Goal: Task Accomplishment & Management: Complete application form

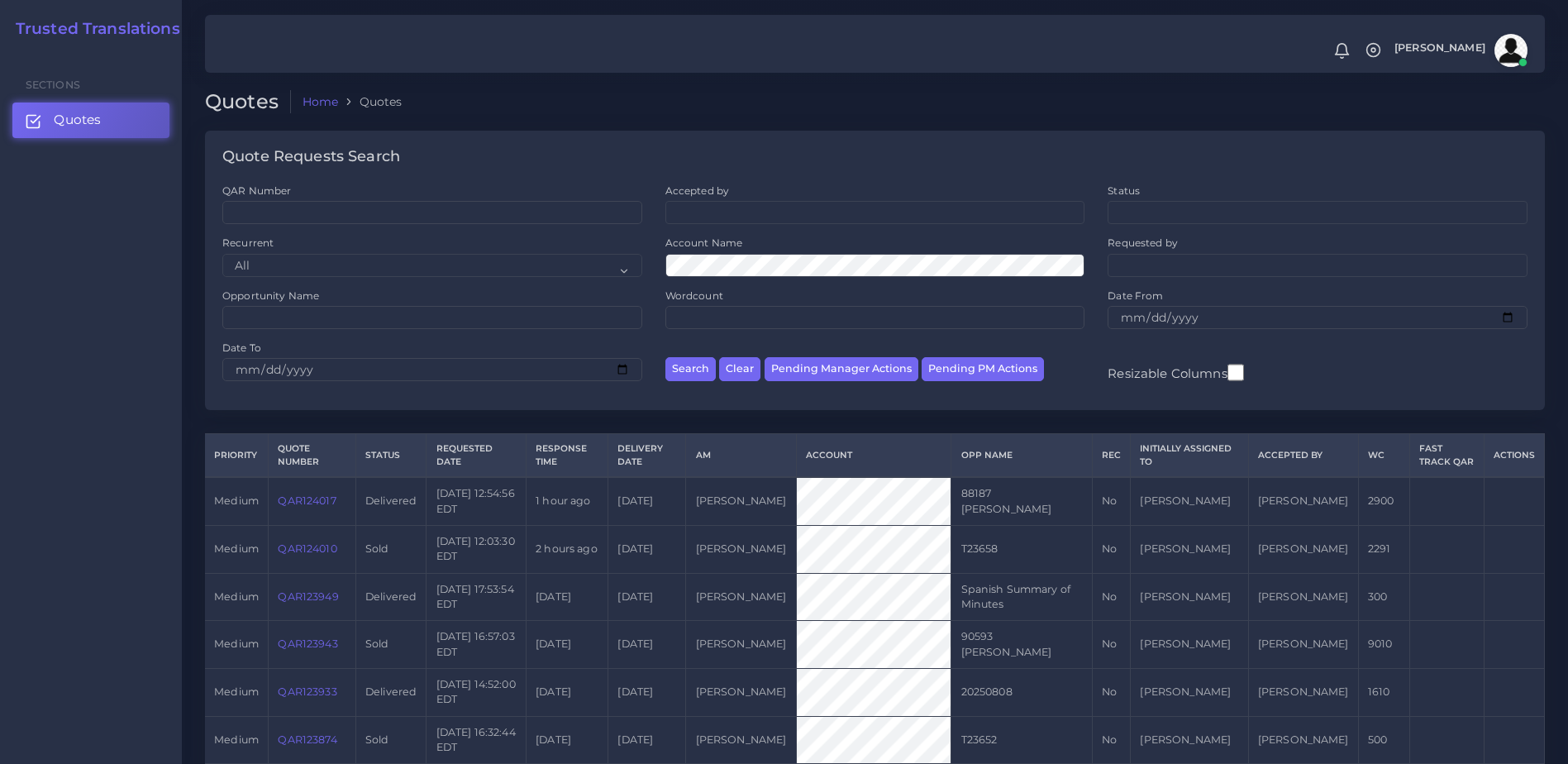
click at [307, 500] on link "QAR124017" at bounding box center [307, 501] width 58 height 12
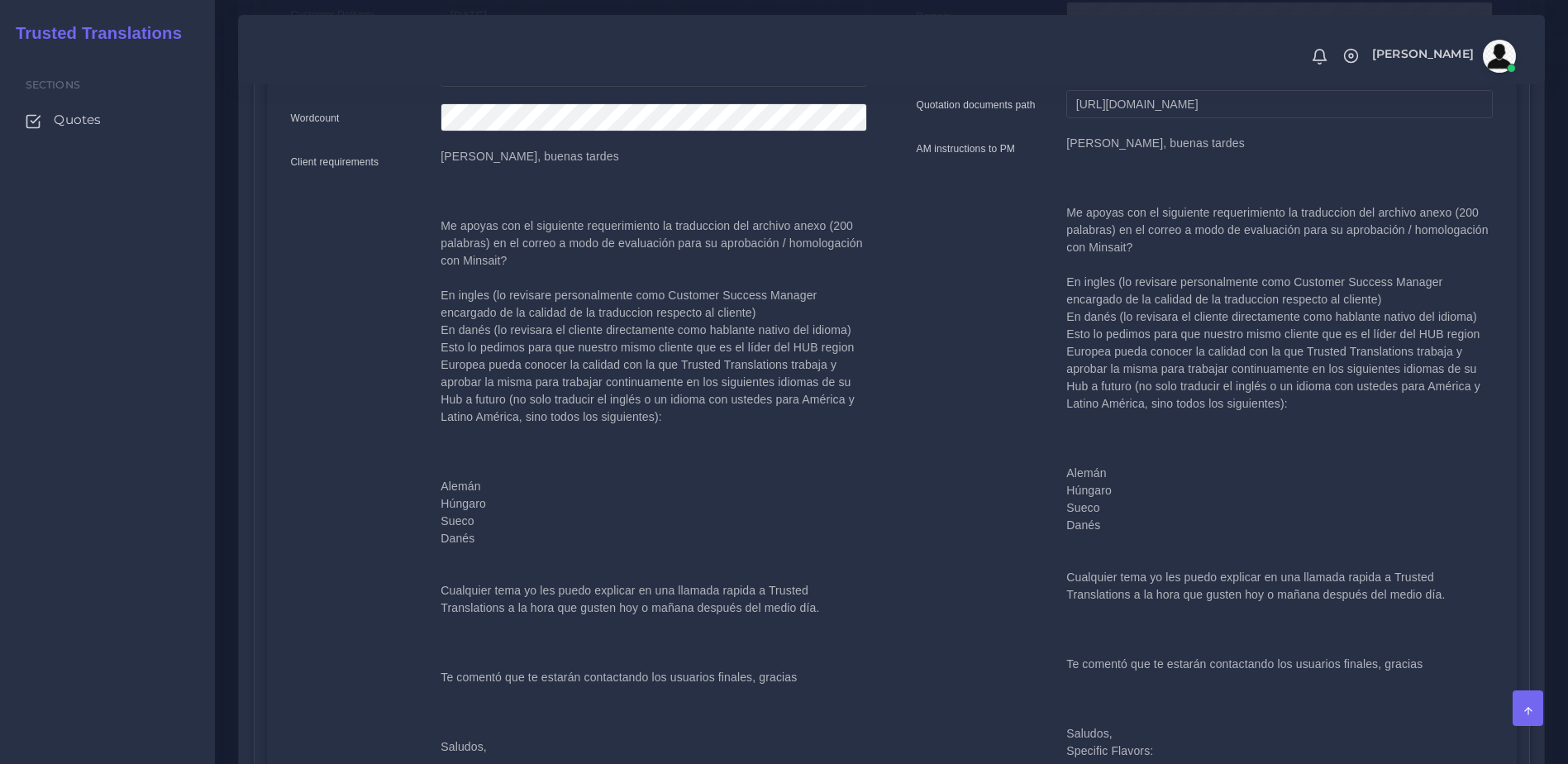
scroll to position [506, 0]
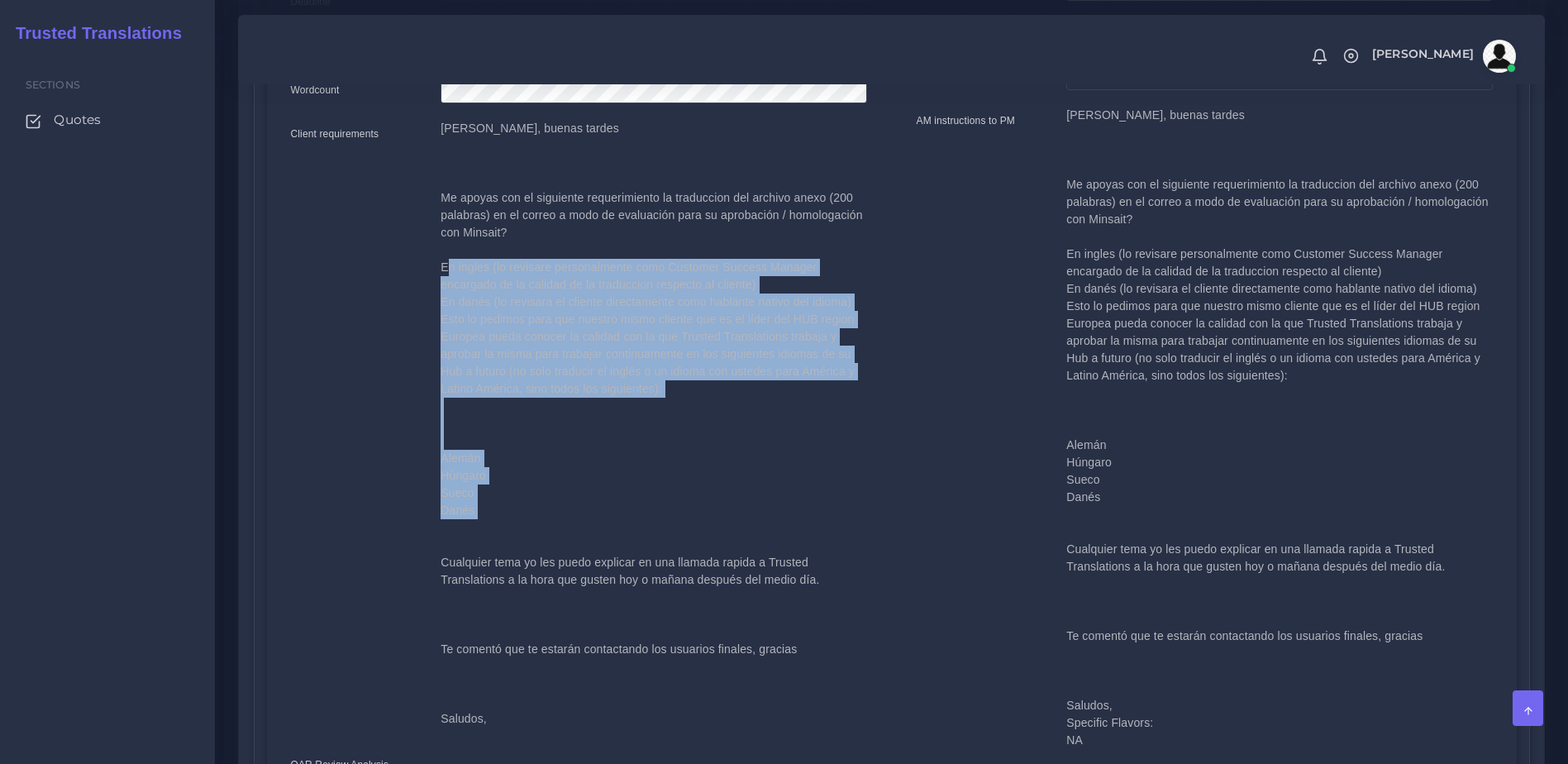
drag, startPoint x: 507, startPoint y: 506, endPoint x: 441, endPoint y: 258, distance: 256.6
click at [441, 258] on p "[PERSON_NAME], buenas tardes Me apoyas con el siguiente requerimiento la traduc…" at bounding box center [653, 424] width 426 height 608
copy p "En ingles (lo revisare personalmente como Customer Success Manager encargado de…"
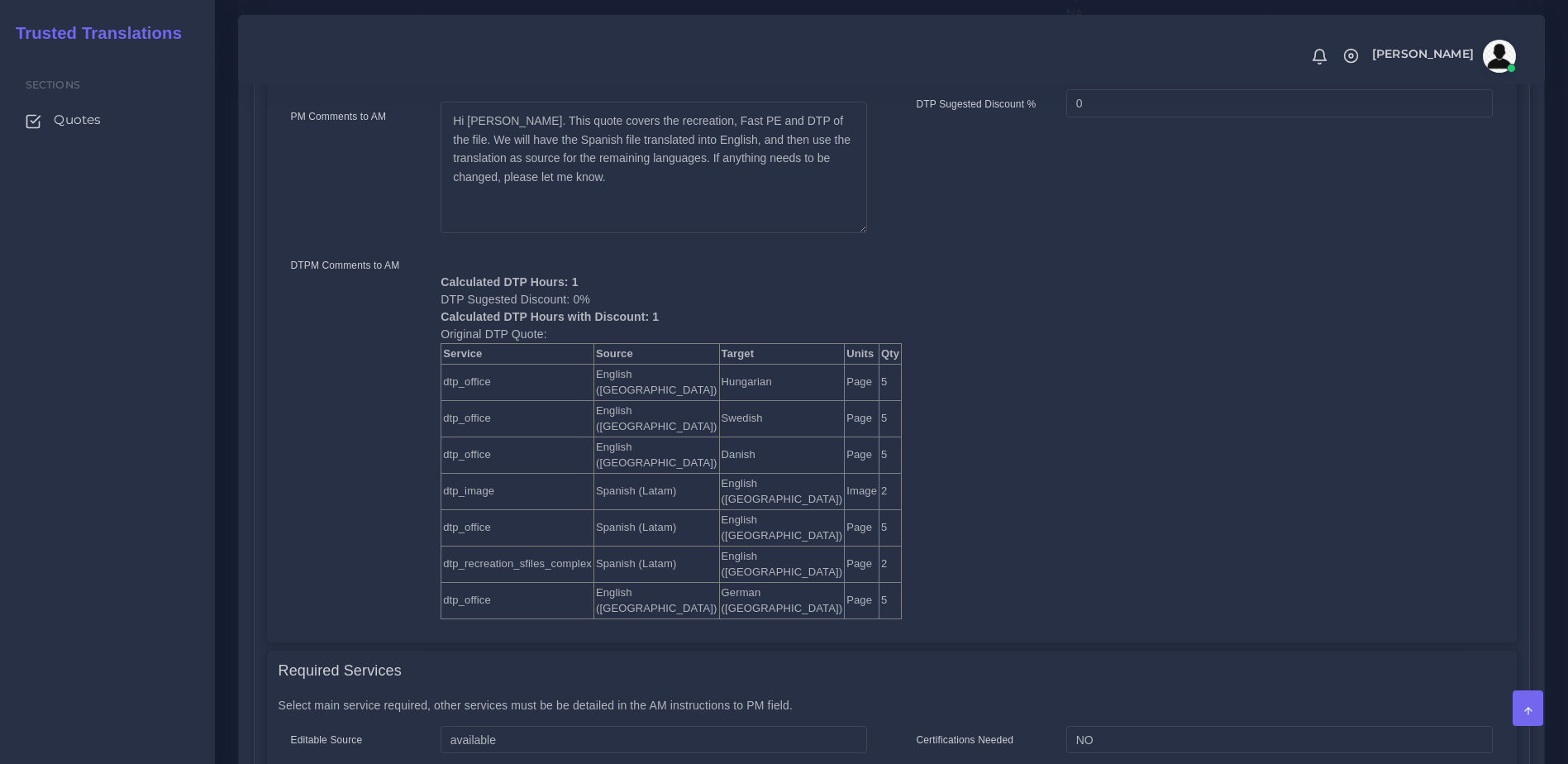
scroll to position [0, 0]
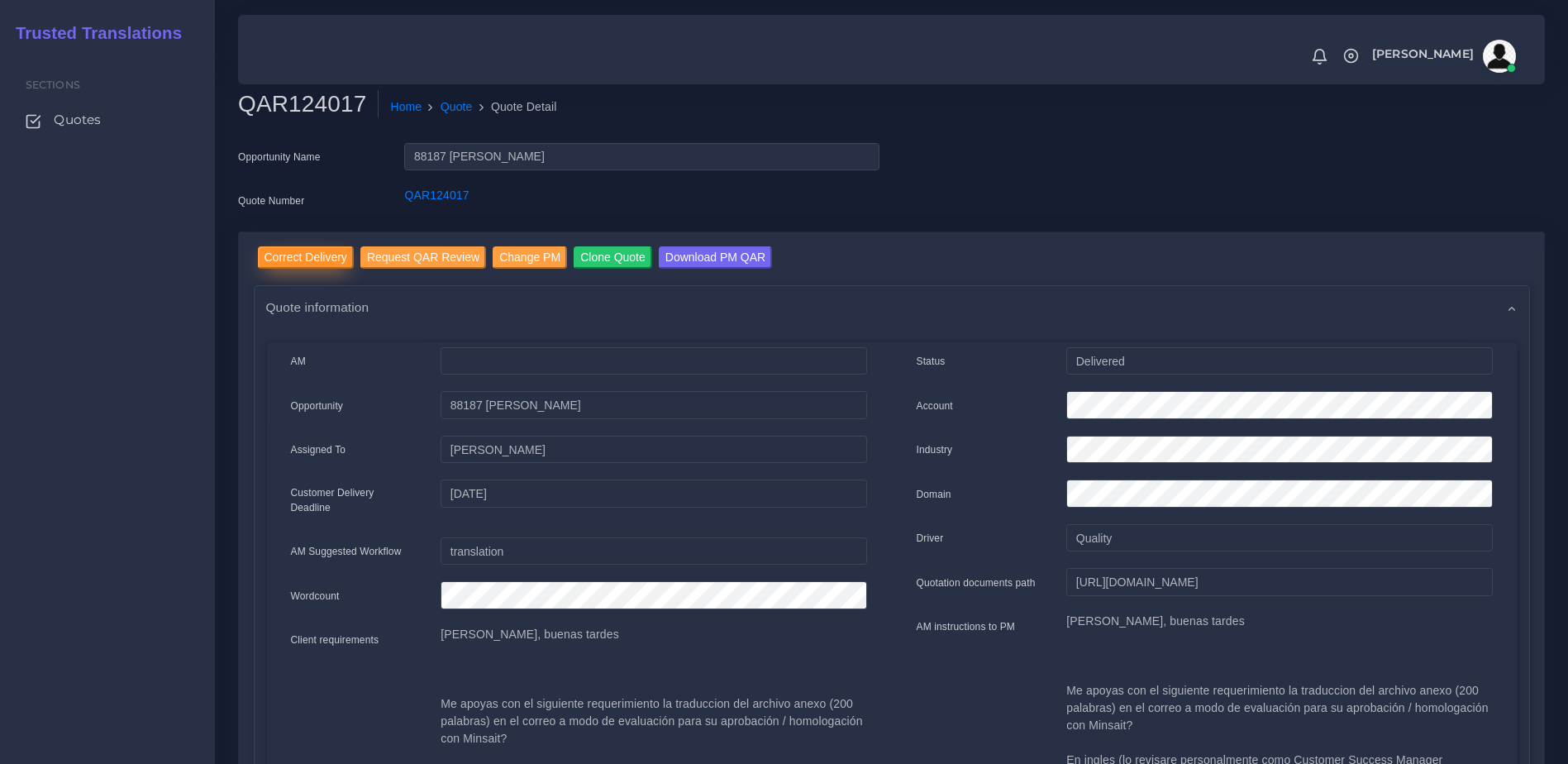
click at [286, 257] on input "Correct Delivery" at bounding box center [306, 257] width 96 height 22
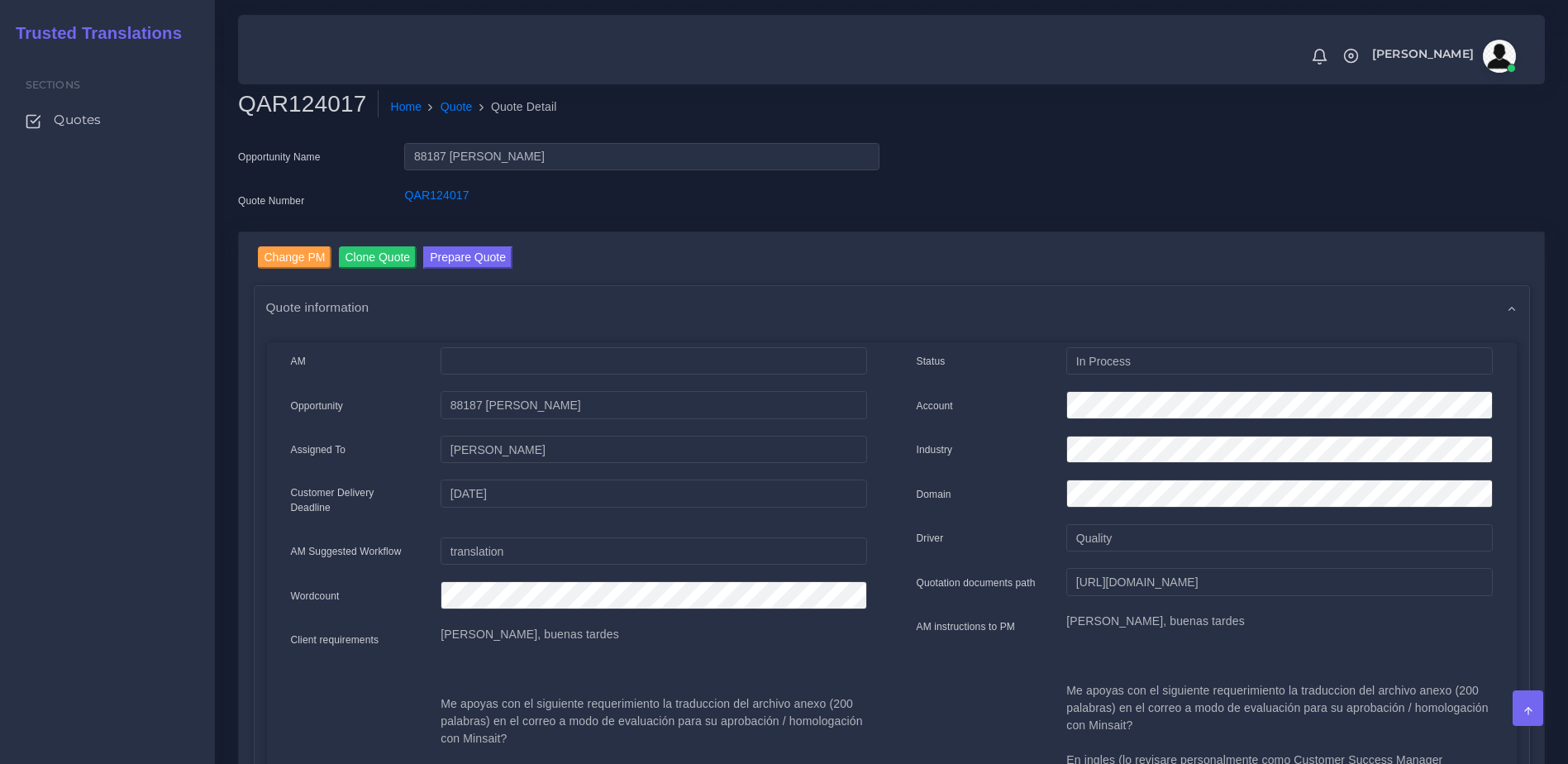
click at [347, 503] on div "Customer Delivery Deadline" at bounding box center [353, 503] width 150 height 47
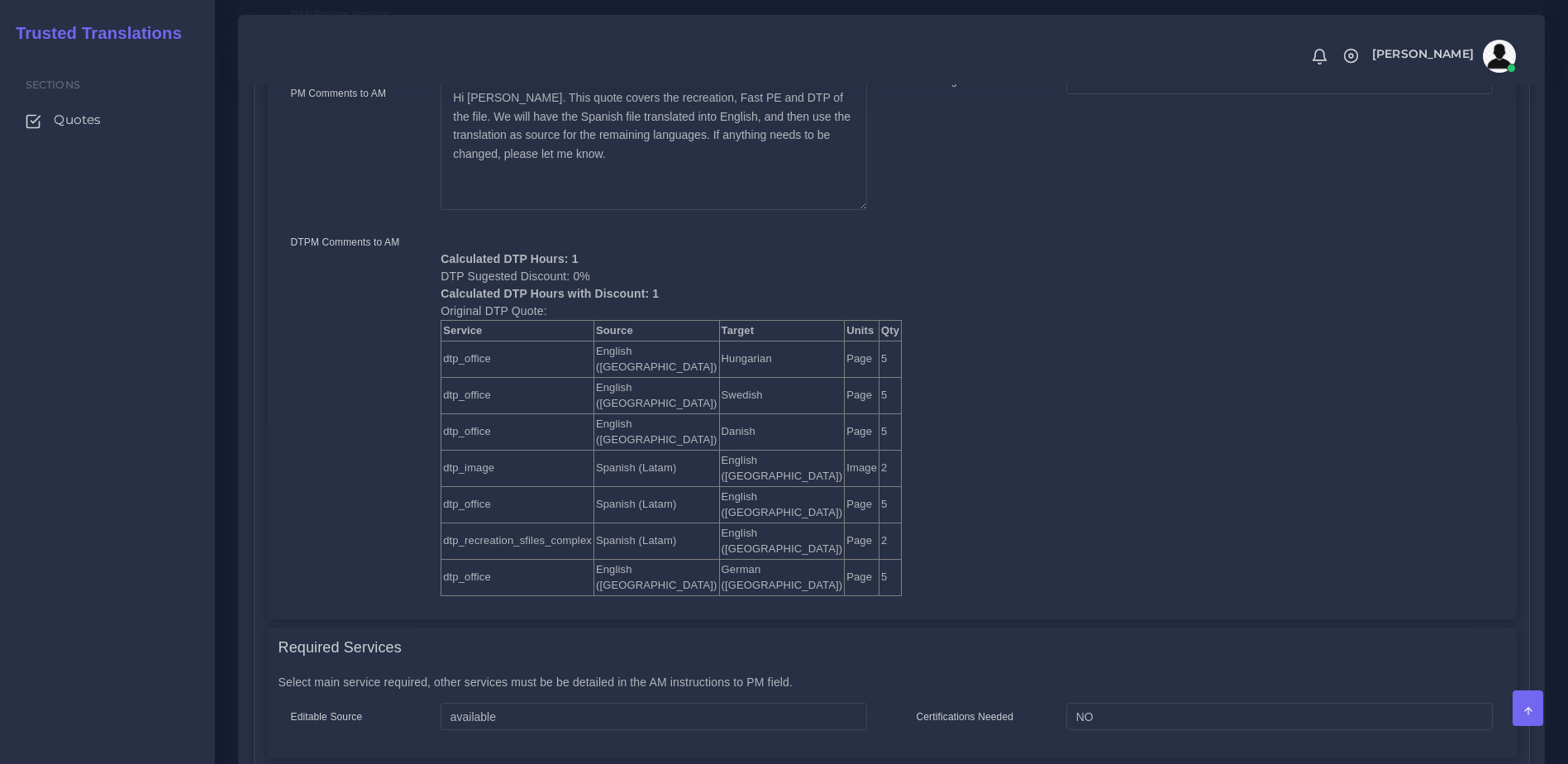
scroll to position [1264, 0]
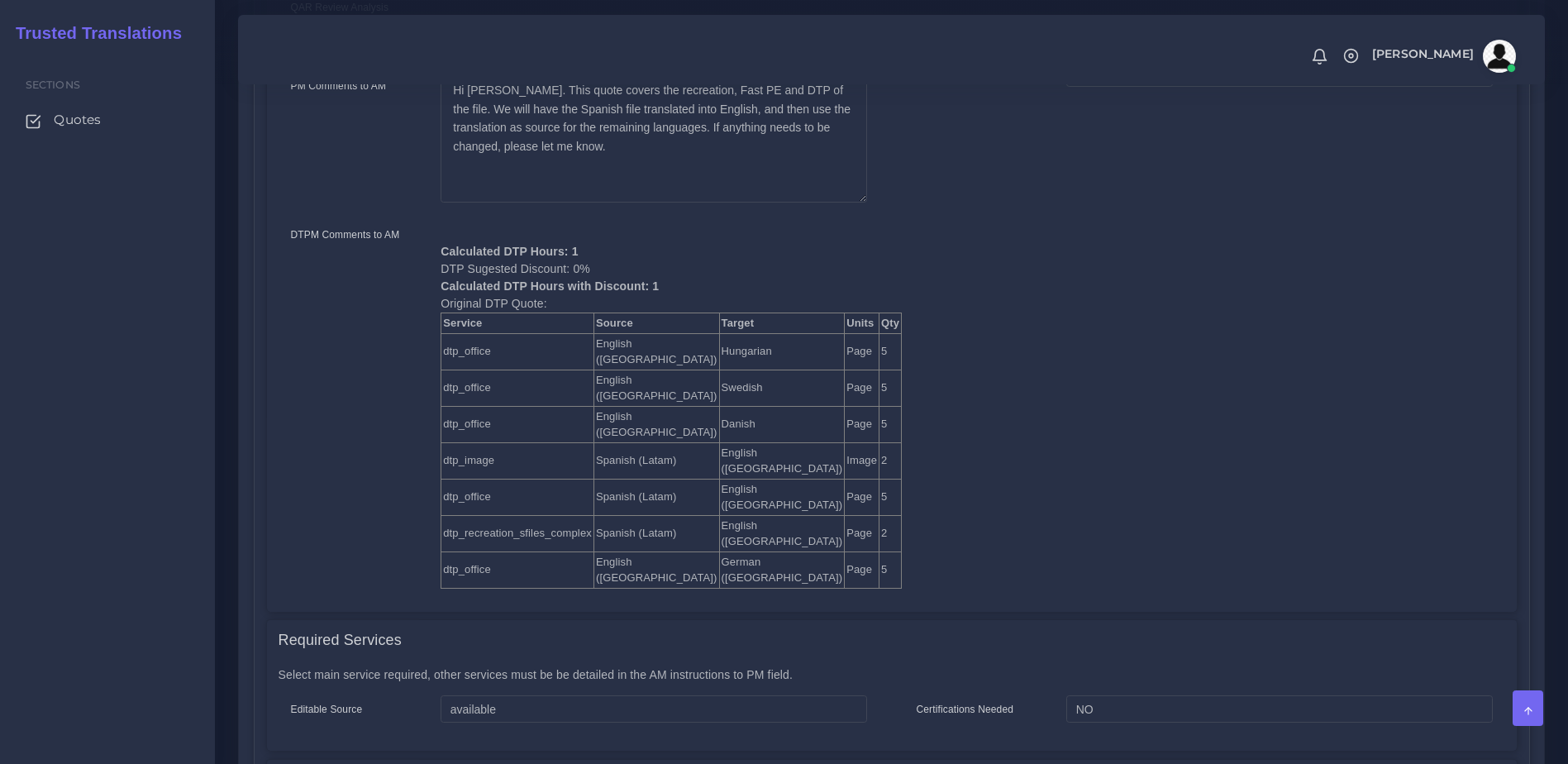
click at [311, 426] on div "DTPM Comments to AM" at bounding box center [353, 406] width 150 height 363
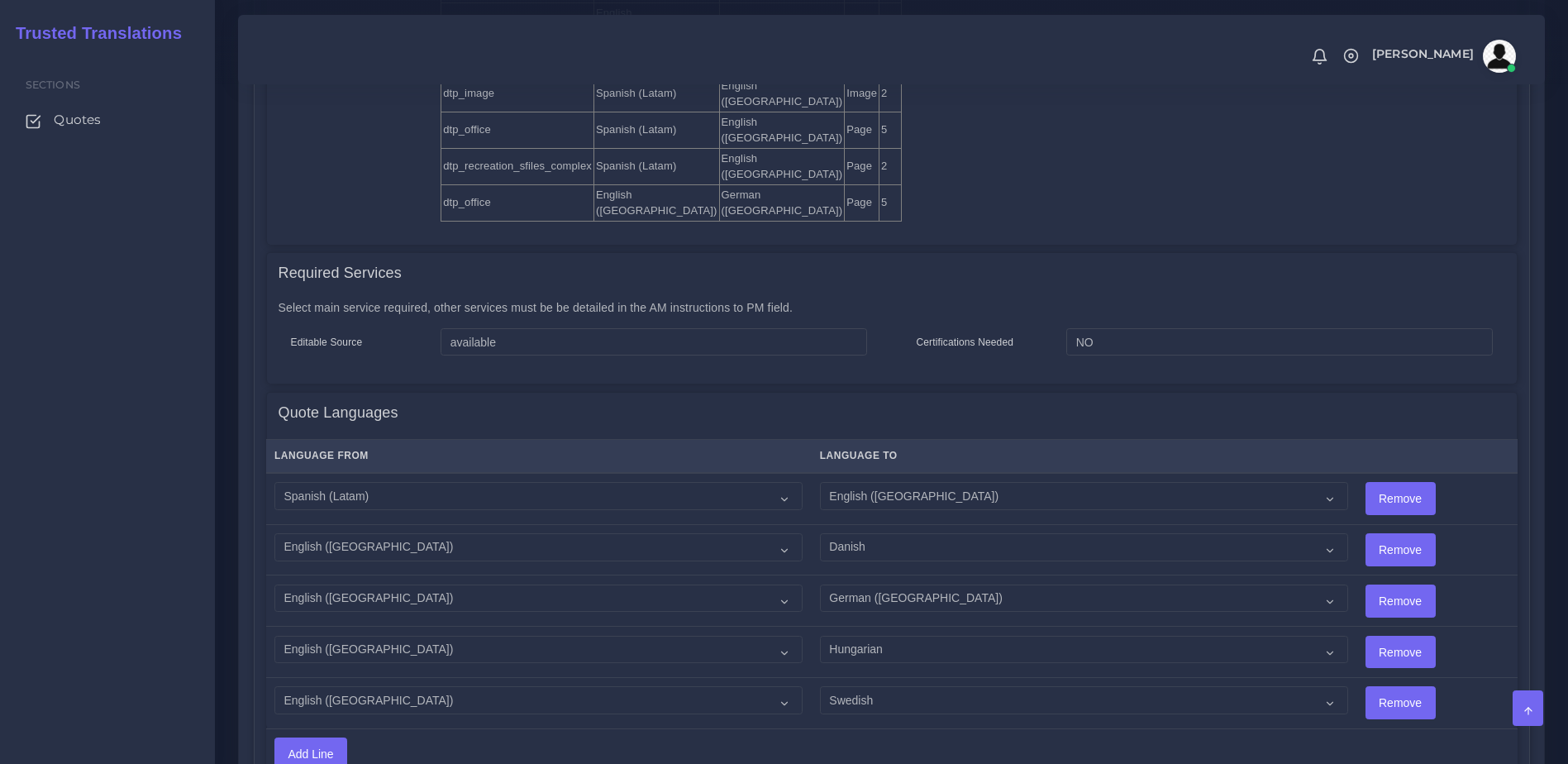
scroll to position [1637, 0]
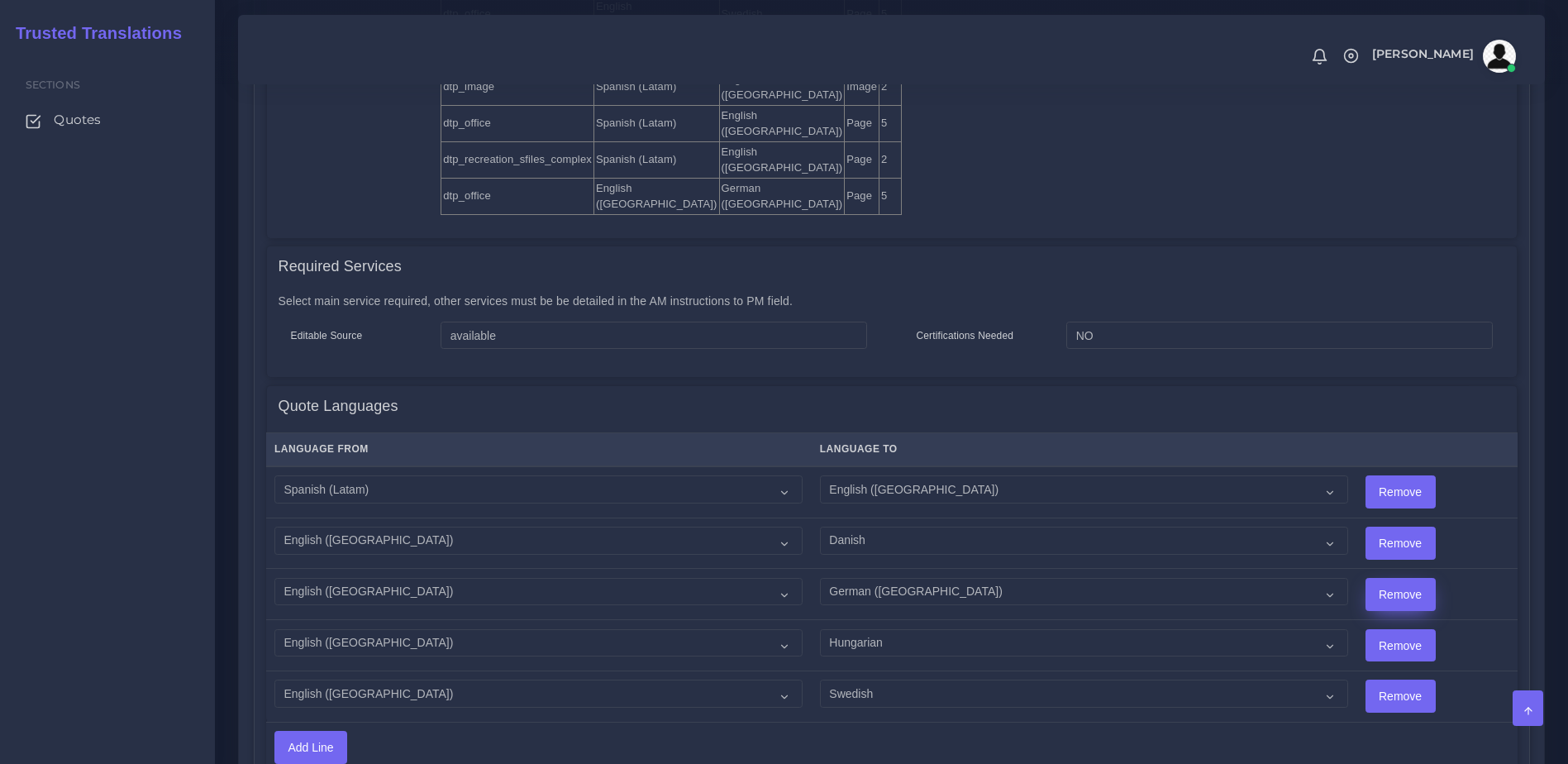
click at [1366, 578] on input "Remove" at bounding box center [1400, 594] width 69 height 32
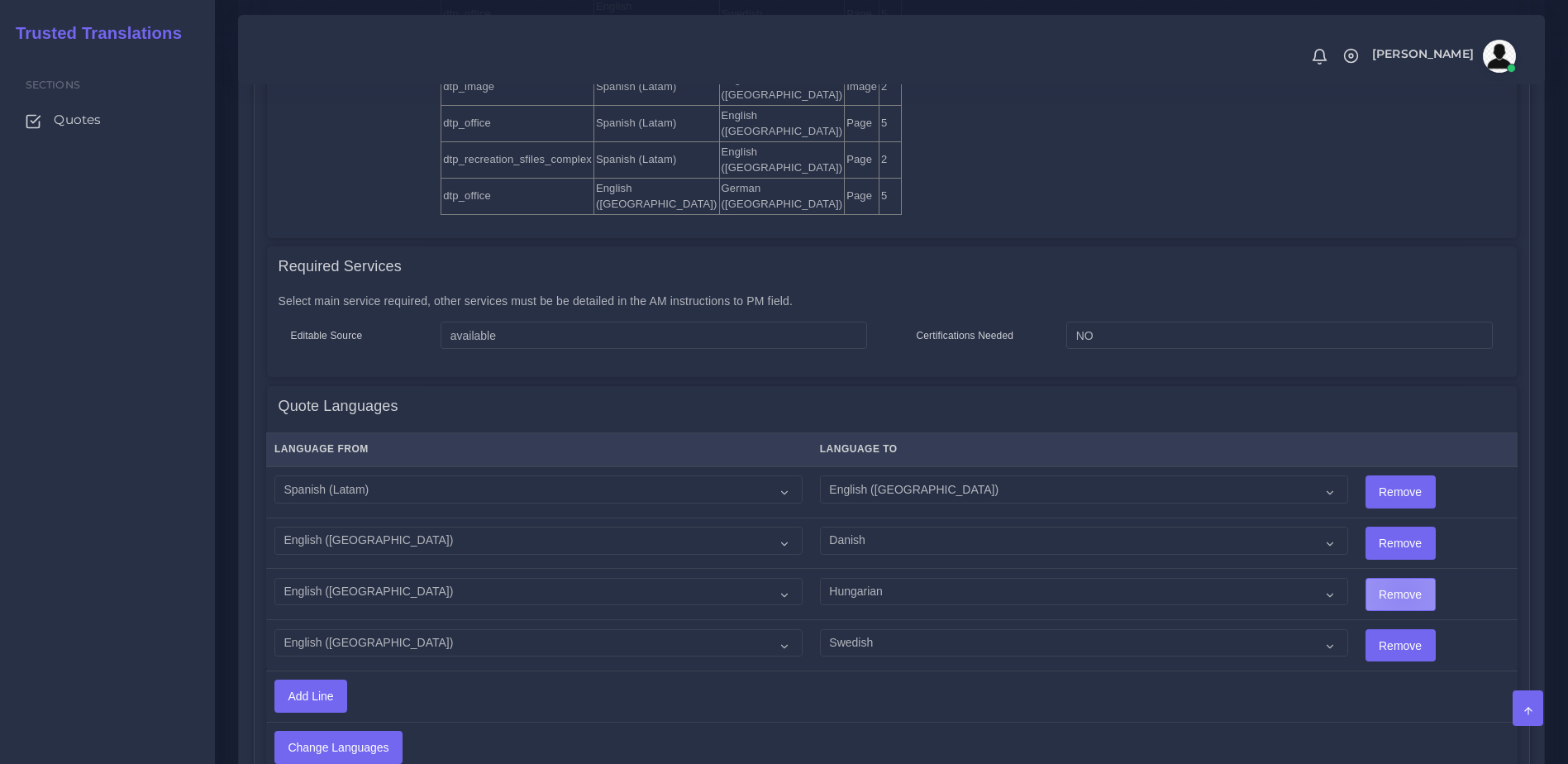
click at [1366, 578] on input "Remove" at bounding box center [1400, 594] width 69 height 32
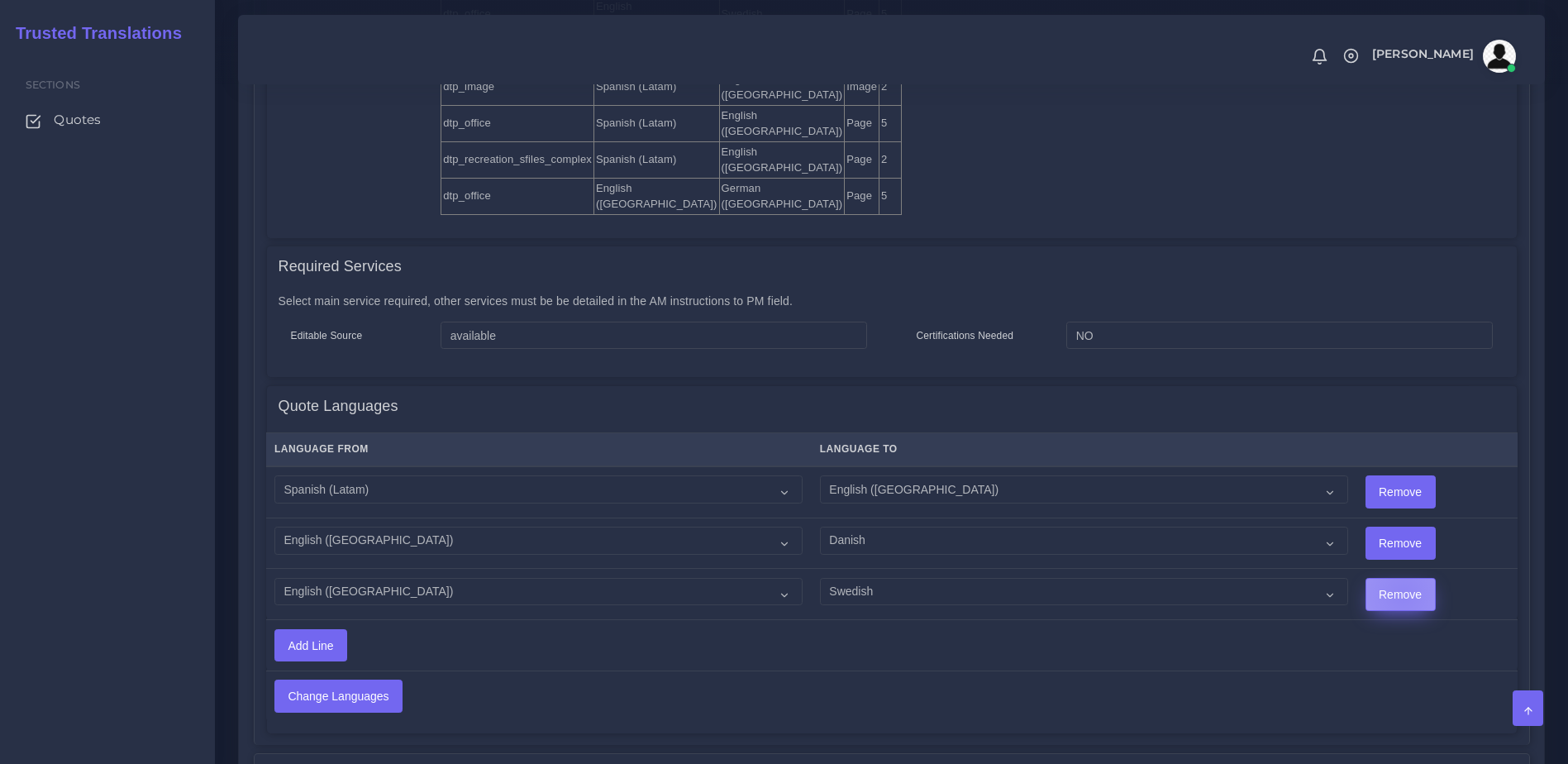
click at [1366, 578] on input "Remove" at bounding box center [1400, 594] width 69 height 32
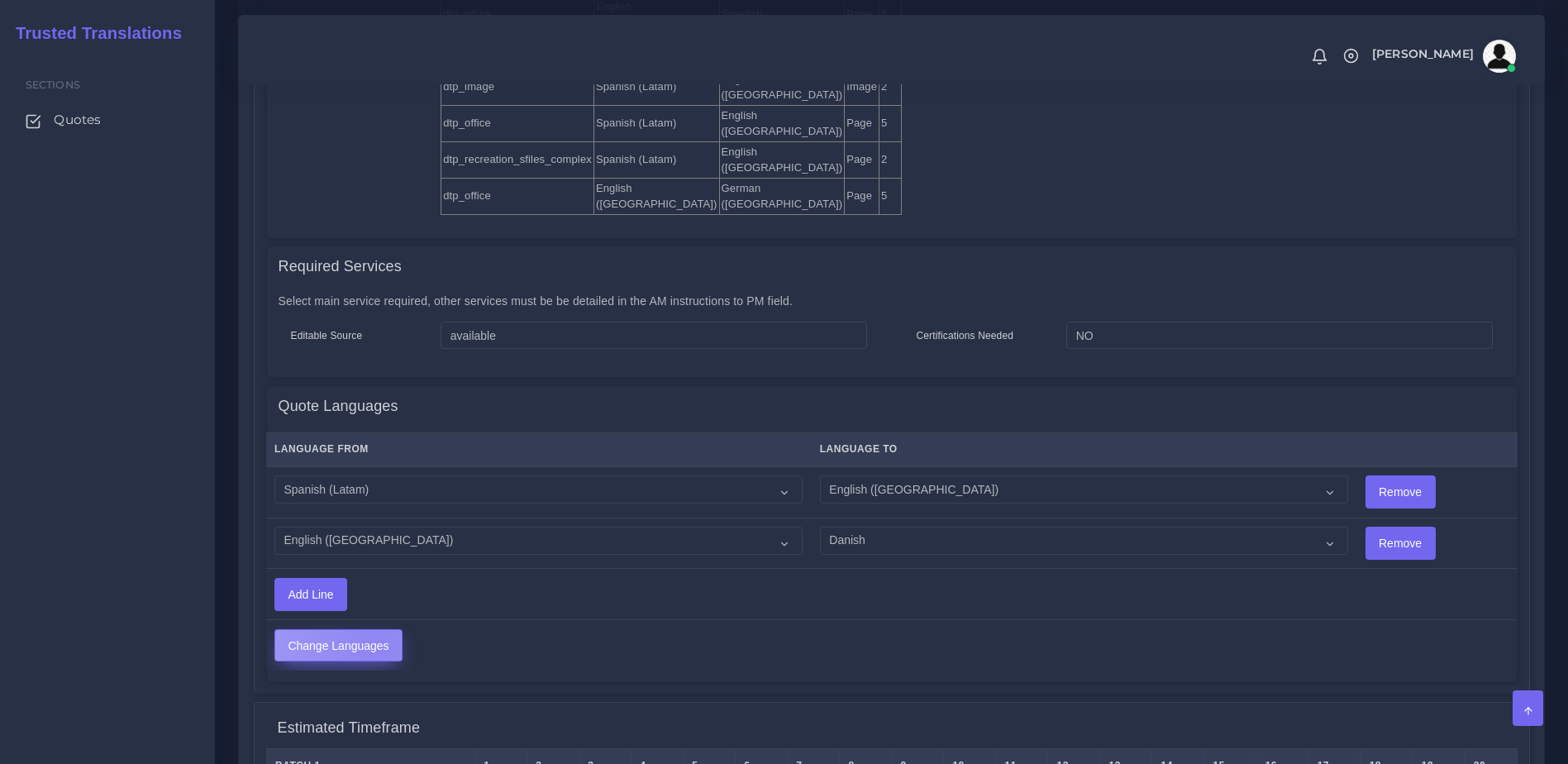
click at [376, 630] on input "Change Languages" at bounding box center [338, 646] width 126 height 32
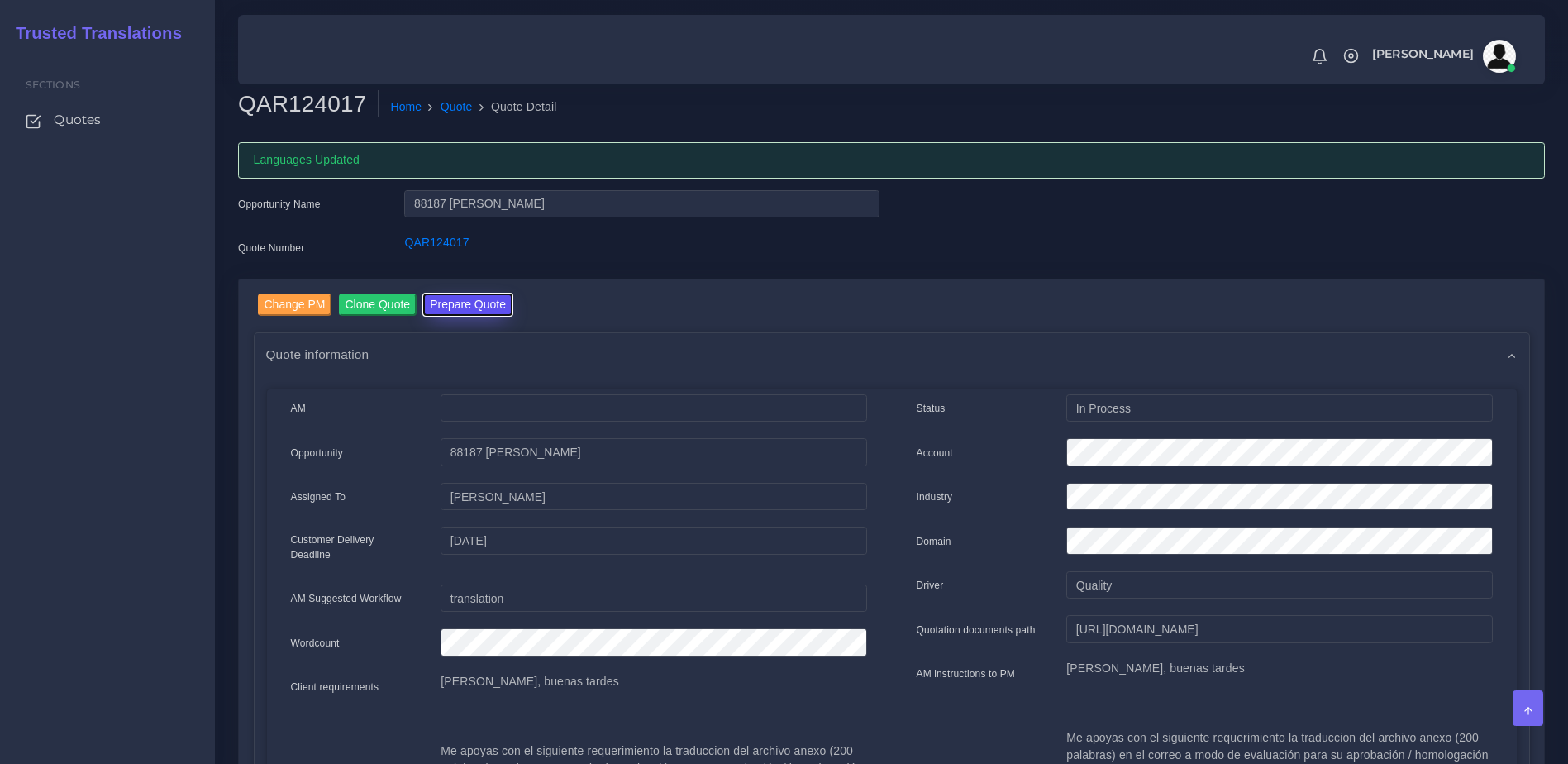
click at [465, 308] on button "Prepare Quote" at bounding box center [468, 304] width 89 height 22
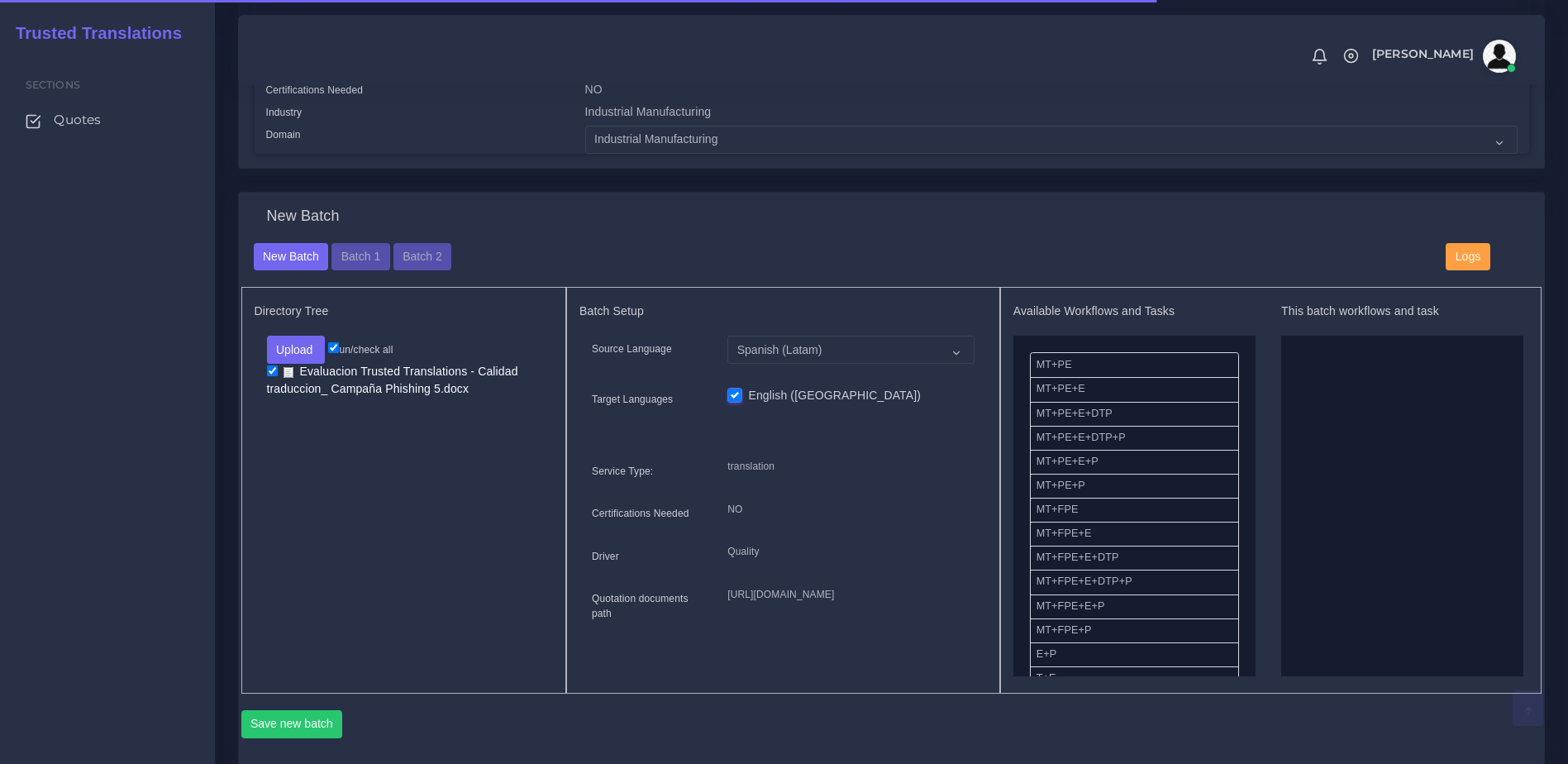
scroll to position [490, 0]
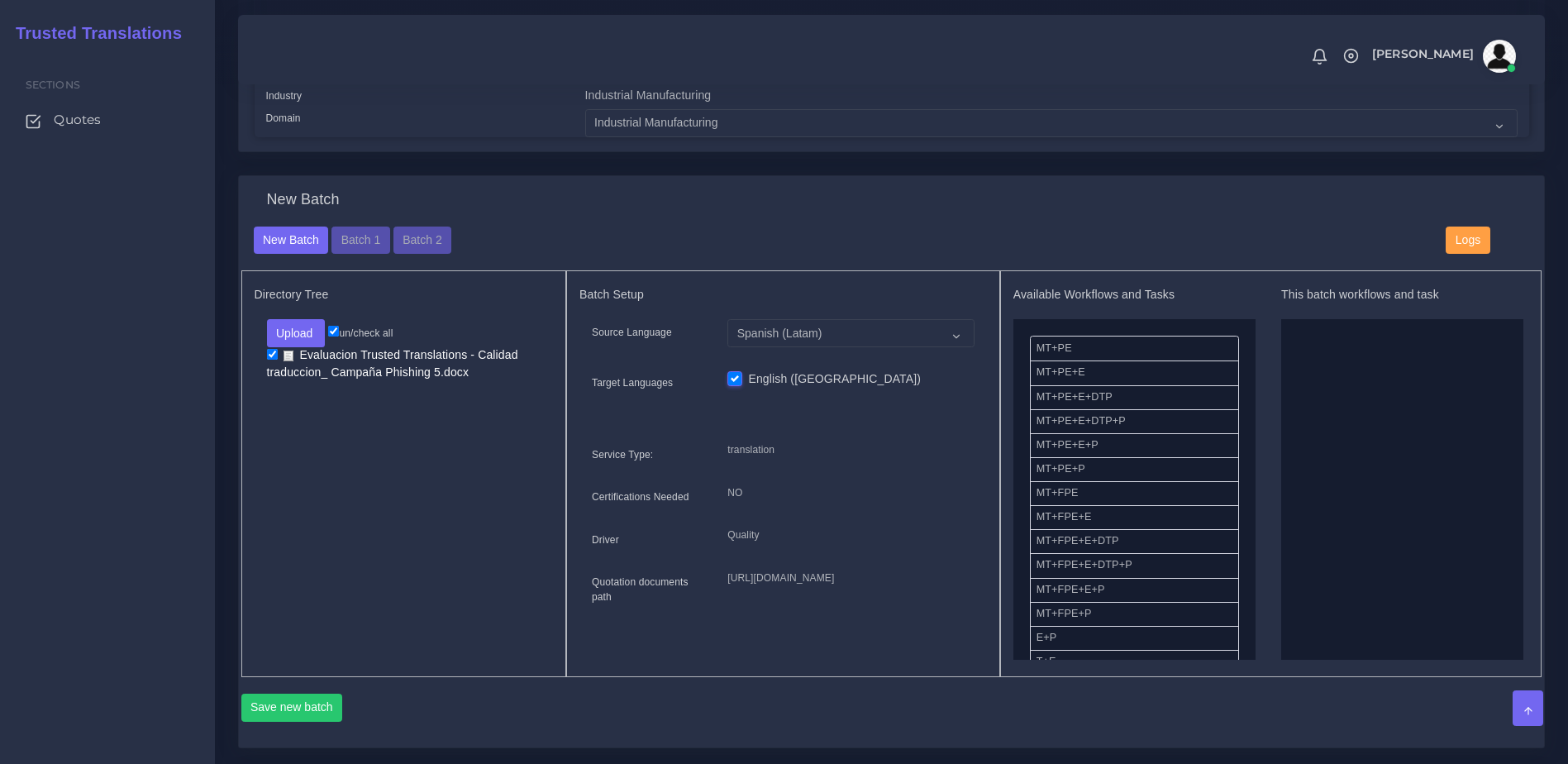
click at [361, 268] on div "New Batch Batch 1 Batch 2 Logs" at bounding box center [892, 248] width 1301 height 45
click at [359, 254] on button "Batch 1" at bounding box center [360, 240] width 58 height 28
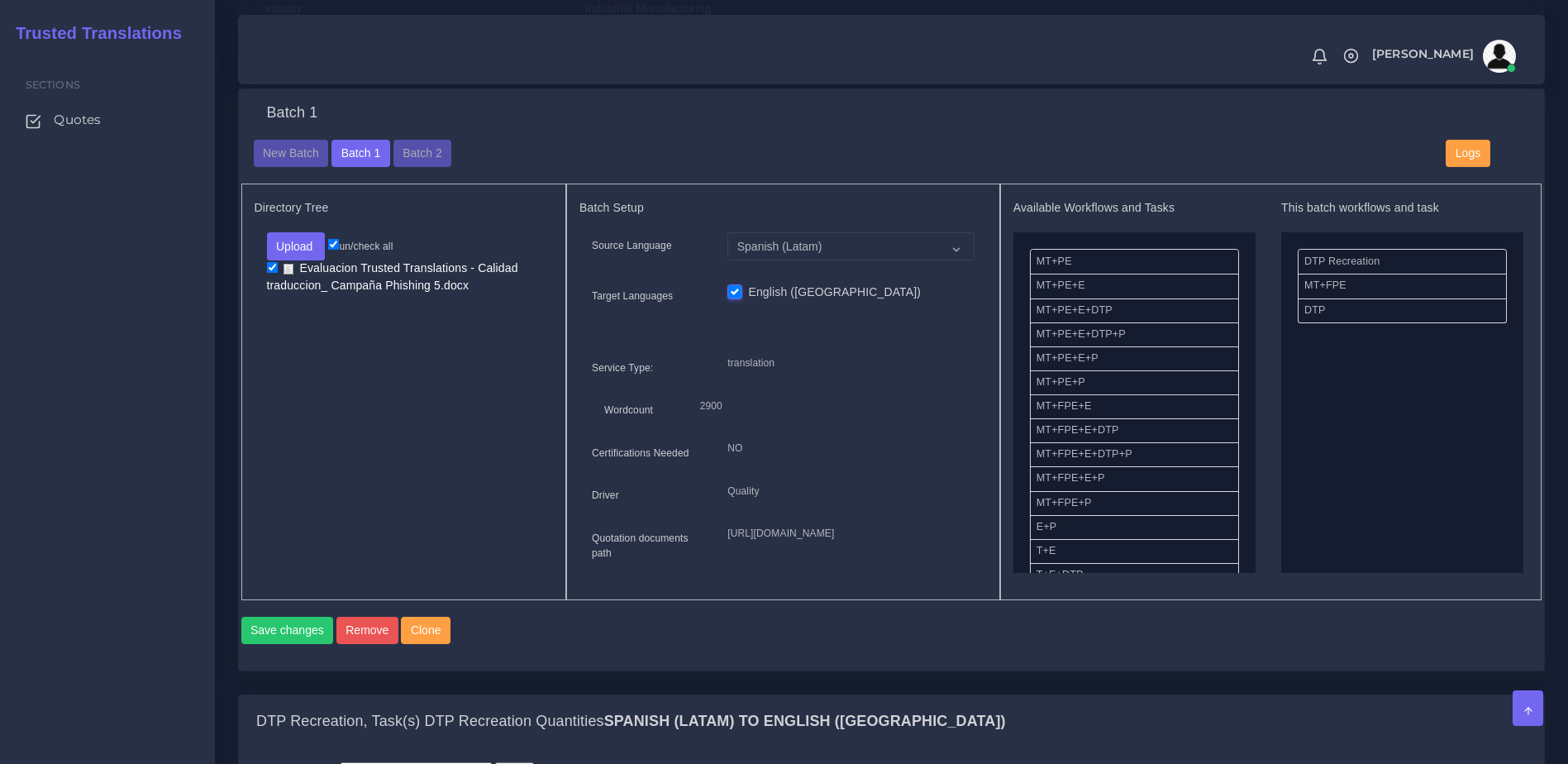
scroll to position [570, 0]
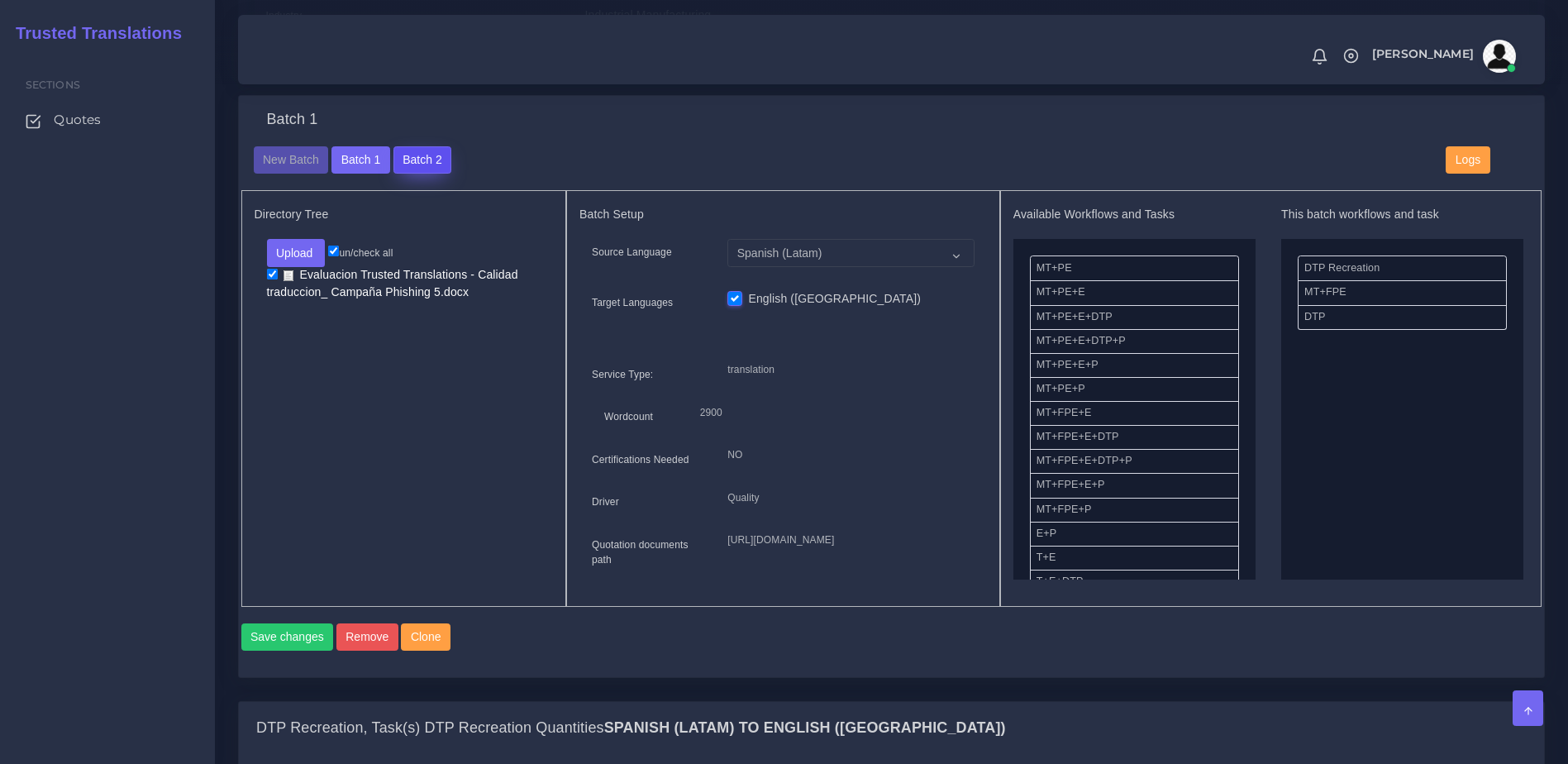
click at [425, 174] on button "Batch 2" at bounding box center [422, 160] width 58 height 28
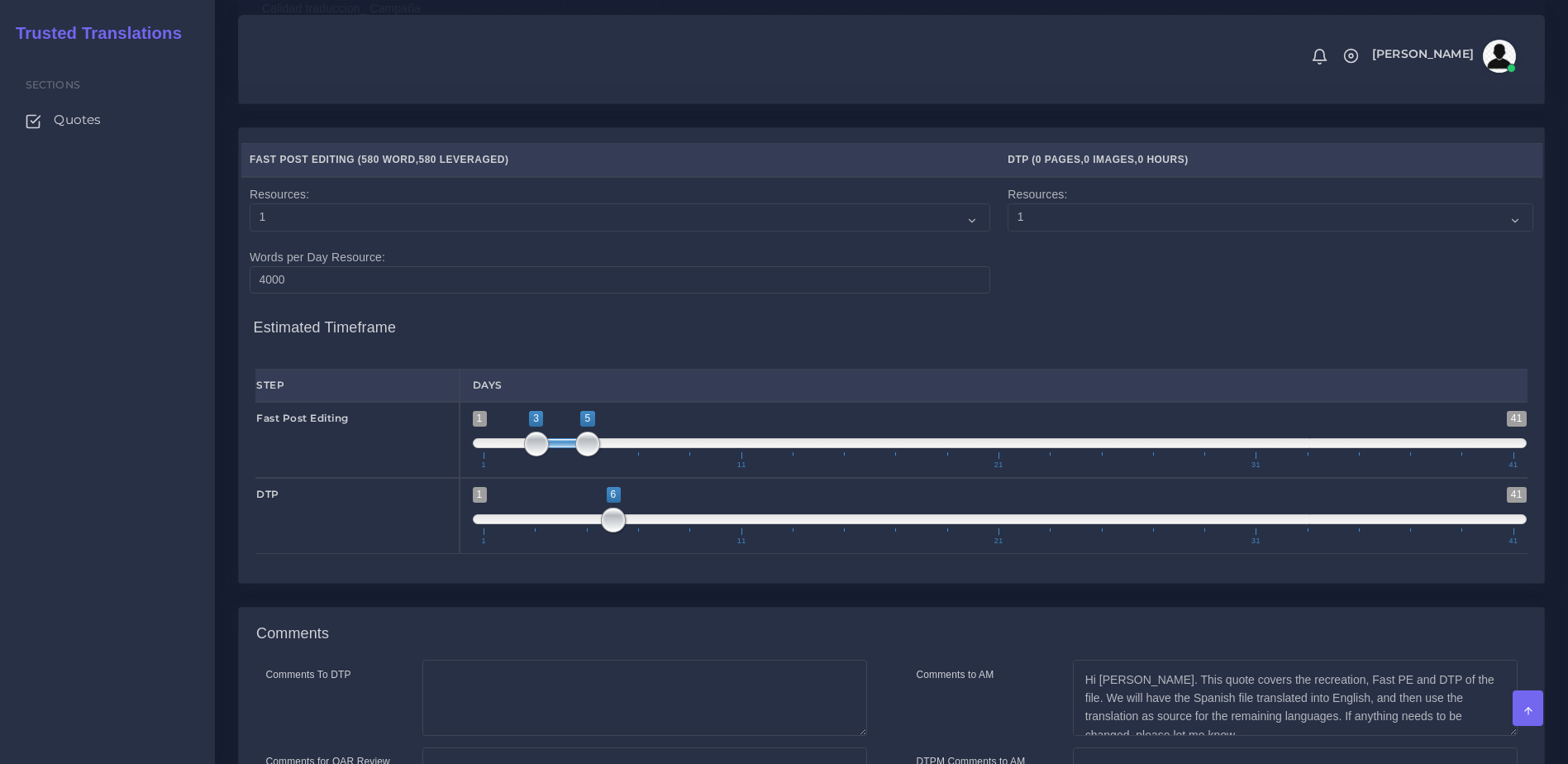
scroll to position [1953, 0]
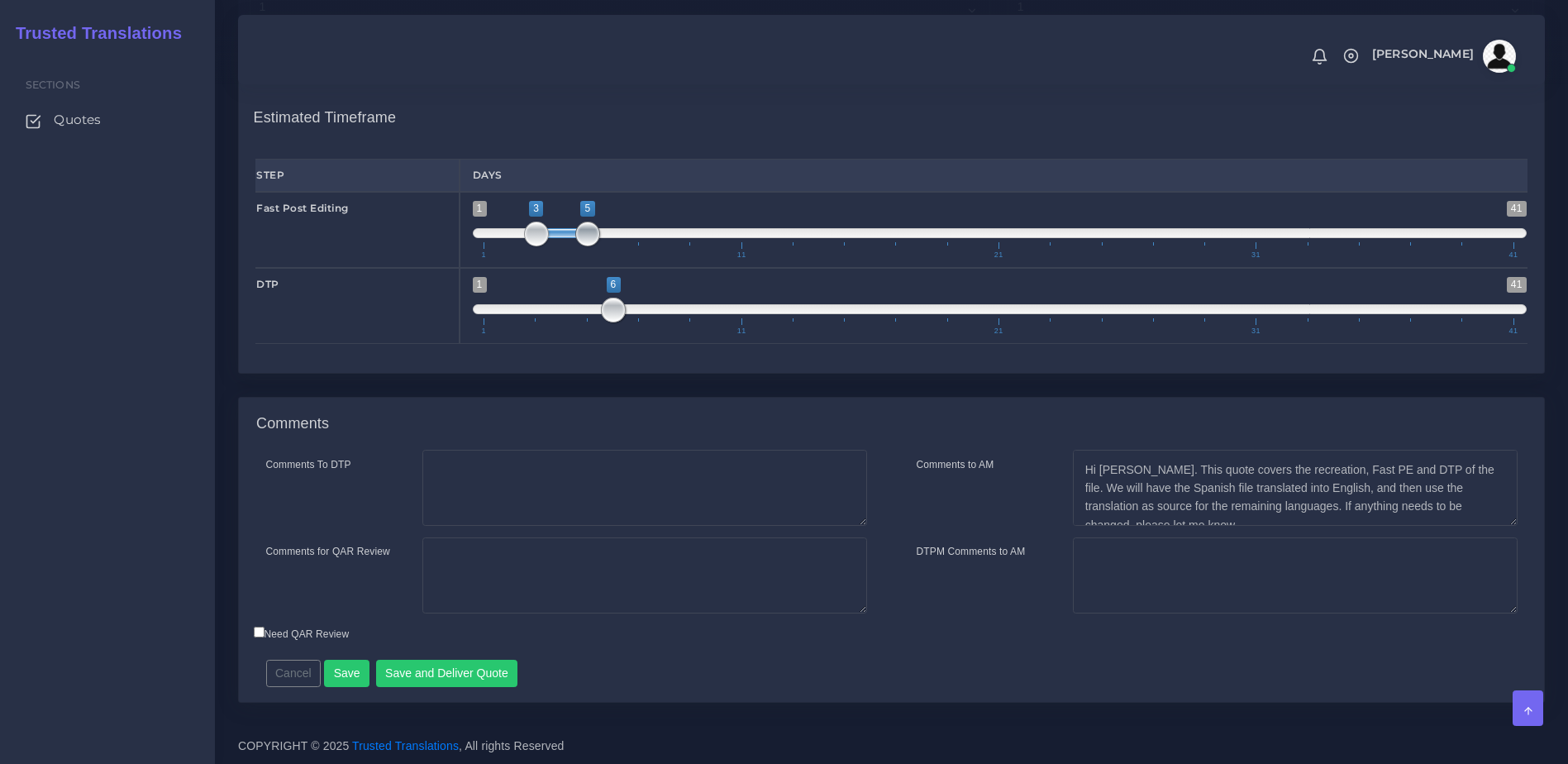
type input "3;4"
drag, startPoint x: 579, startPoint y: 231, endPoint x: 559, endPoint y: 231, distance: 20.0
click at [559, 231] on span at bounding box center [561, 233] width 25 height 25
click at [583, 314] on span "1 41 6 6 6 — 6 1 11 21 31 41" at bounding box center [1000, 306] width 1055 height 58
drag, startPoint x: 605, startPoint y: 312, endPoint x: 631, endPoint y: 313, distance: 26.0
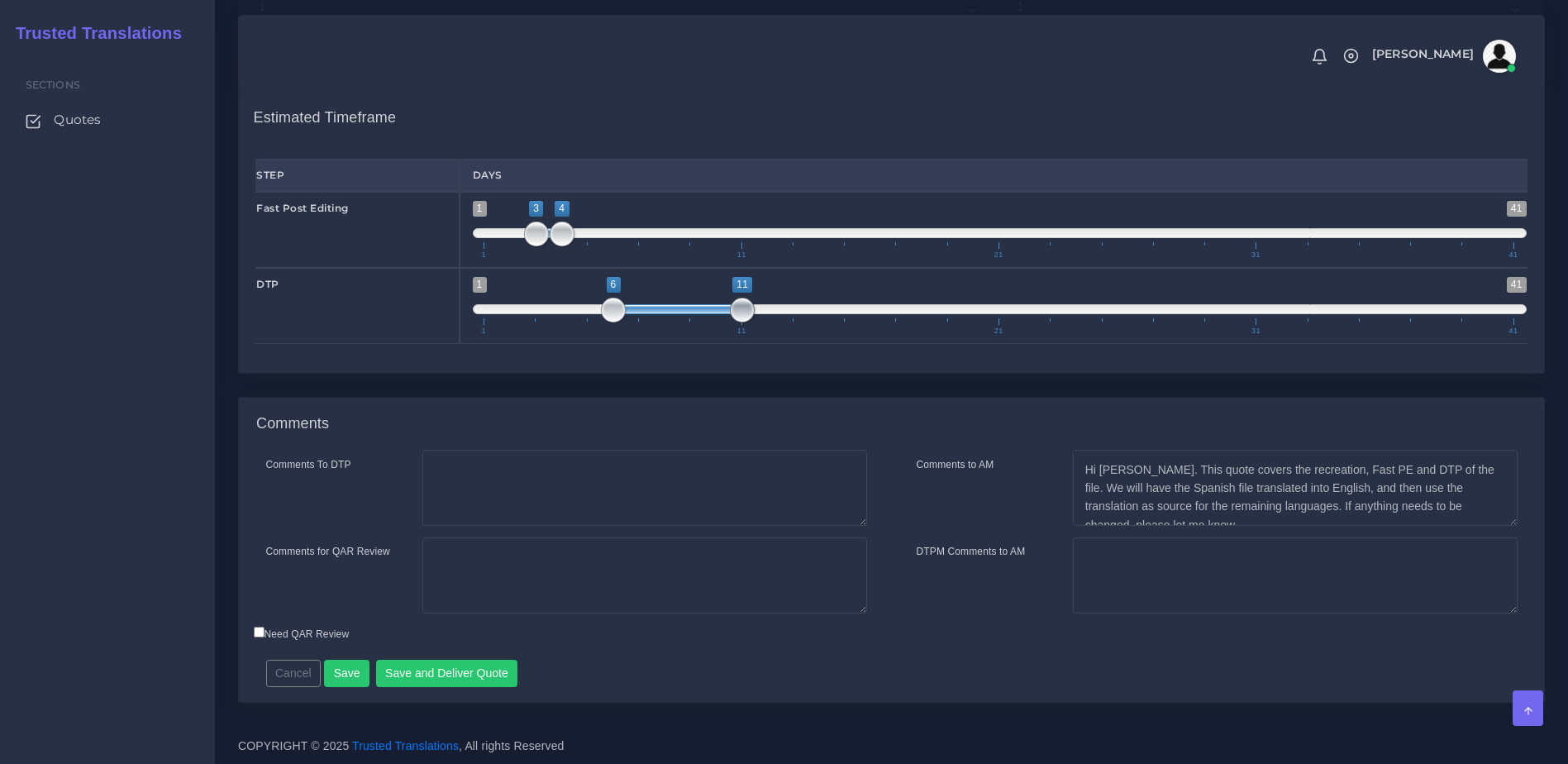
click at [701, 313] on span "1 41 6 11 6 — 11 1 11 21 31 41" at bounding box center [1000, 306] width 1055 height 58
drag, startPoint x: 609, startPoint y: 308, endPoint x: 593, endPoint y: 308, distance: 16.0
click at [593, 308] on span at bounding box center [587, 310] width 25 height 25
type input "5;5"
drag, startPoint x: 713, startPoint y: 310, endPoint x: 593, endPoint y: 313, distance: 120.0
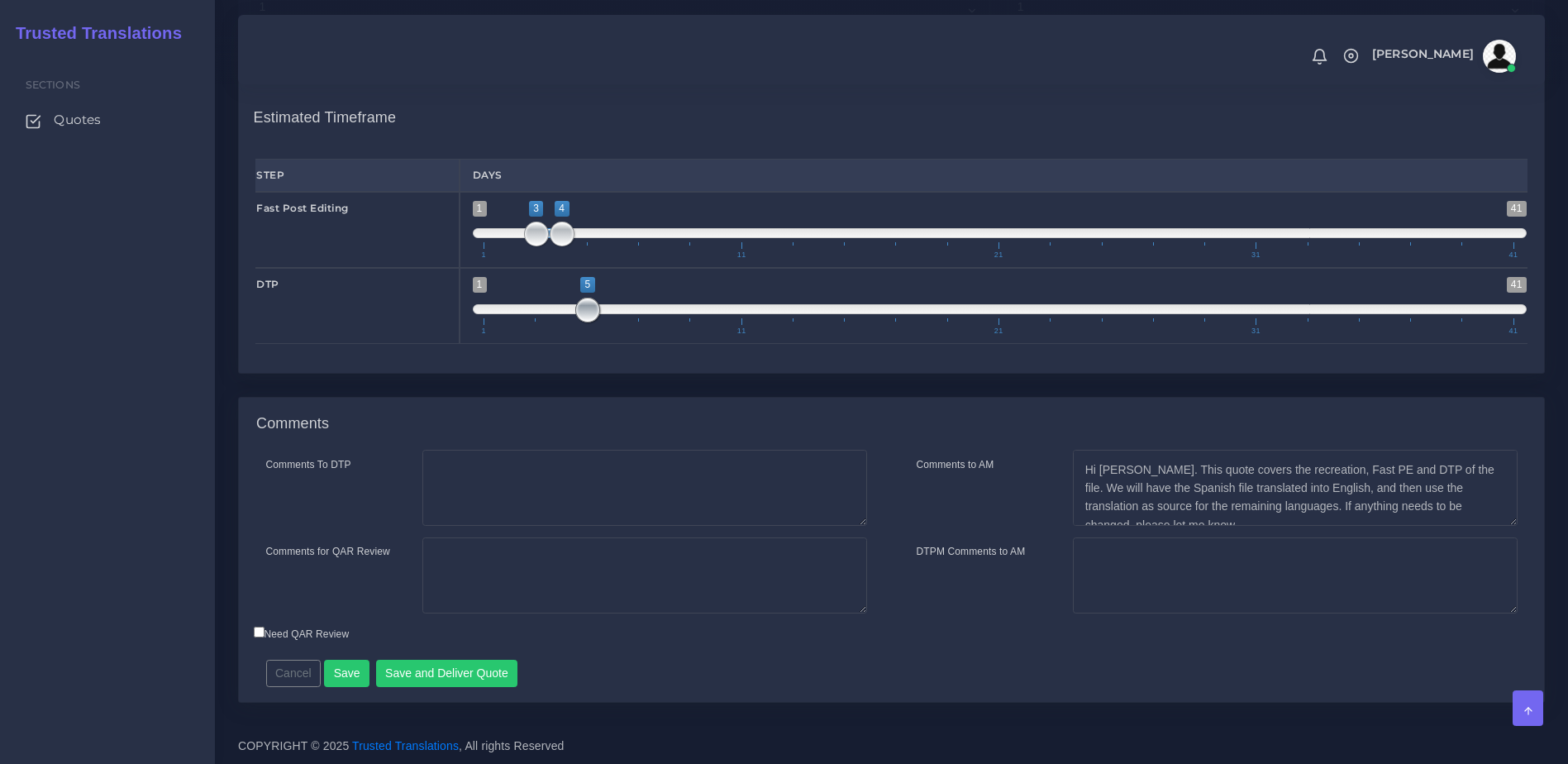
click at [593, 313] on span at bounding box center [587, 310] width 25 height 25
type input "3;4"
drag, startPoint x: 534, startPoint y: 233, endPoint x: 522, endPoint y: 234, distance: 12.0
click at [522, 234] on span "1 41 3 4 3 — 4 1 11 21 31 41" at bounding box center [1000, 229] width 1055 height 58
click at [1159, 507] on textarea "Hi Daniel. This quote covers the recreation, Fast PE and DTP of the file. We wi…" at bounding box center [1295, 488] width 445 height 76
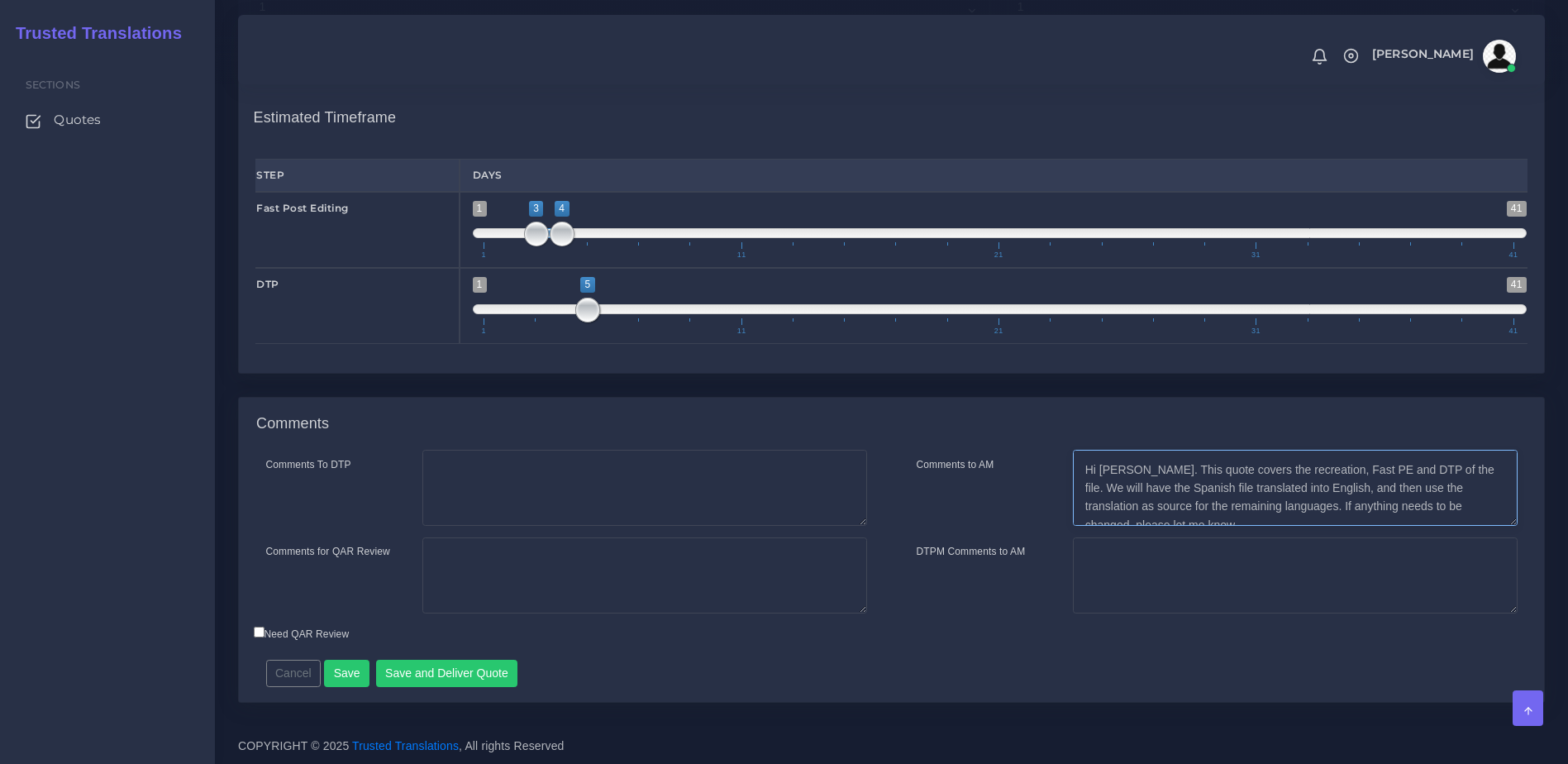
drag, startPoint x: 1140, startPoint y: 507, endPoint x: 1254, endPoint y: 505, distance: 114.0
click at [1260, 505] on textarea "Hi Daniel. This quote covers the recreation, Fast PE and DTP of the file. We wi…" at bounding box center [1295, 488] width 445 height 76
click at [1199, 515] on textarea "Hi Daniel. This quote covers the recreation, Fast PE and DTP of the file. We wi…" at bounding box center [1295, 488] width 445 height 76
drag, startPoint x: 1159, startPoint y: 504, endPoint x: 1264, endPoint y: 504, distance: 105.0
click at [1264, 504] on textarea "Hi Daniel. This quote covers the recreation, Fast PE and DTP of the file. We wi…" at bounding box center [1295, 488] width 445 height 76
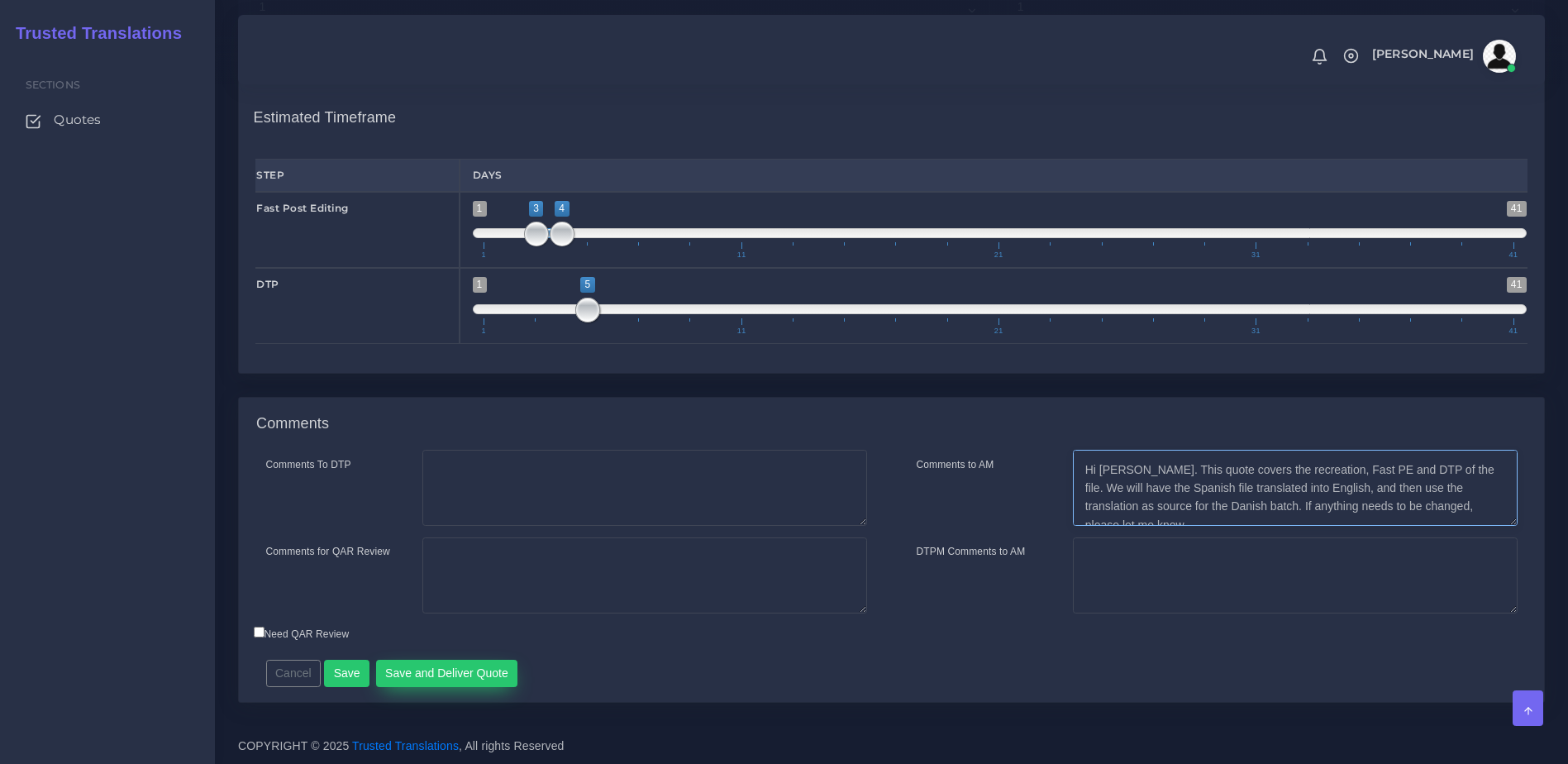
type textarea "Hi [PERSON_NAME]. This quote covers the recreation, Fast PE and DTP of the file…"
click at [458, 677] on button "Save and Deliver Quote" at bounding box center [447, 674] width 142 height 28
